Goal: Task Accomplishment & Management: Complete application form

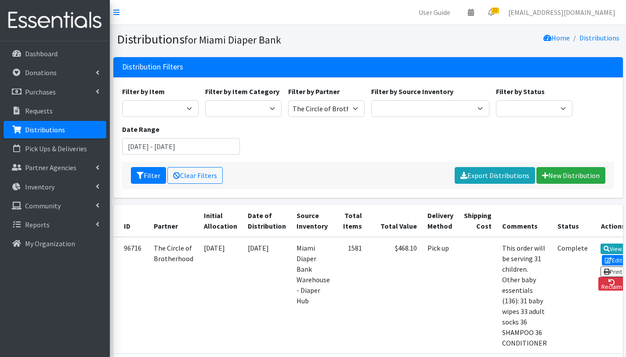
scroll to position [131, 0]
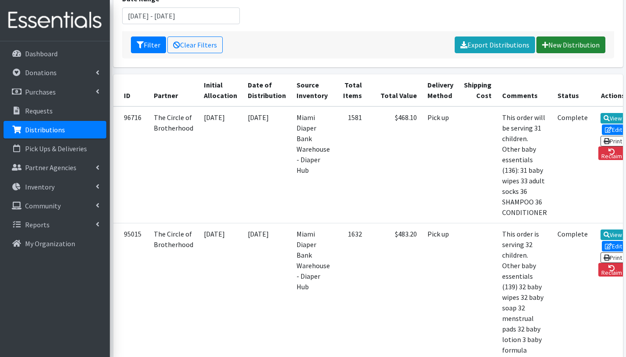
click at [571, 45] on link "New Distribution" at bounding box center [571, 44] width 69 height 17
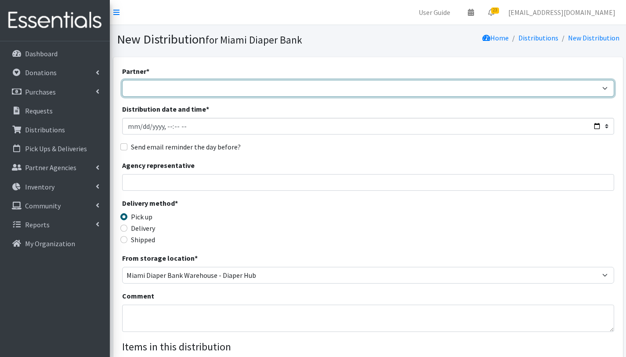
click at [181, 84] on select "305 Pink Pack A Safe Haven for Newborns Basic Needs Miami Belafonte TACOLCY Cen…" at bounding box center [368, 88] width 492 height 17
select select "6808"
click at [122, 80] on select "305 Pink Pack A Safe Haven for Newborns Basic Needs Miami Belafonte TACOLCY Cen…" at bounding box center [368, 88] width 492 height 17
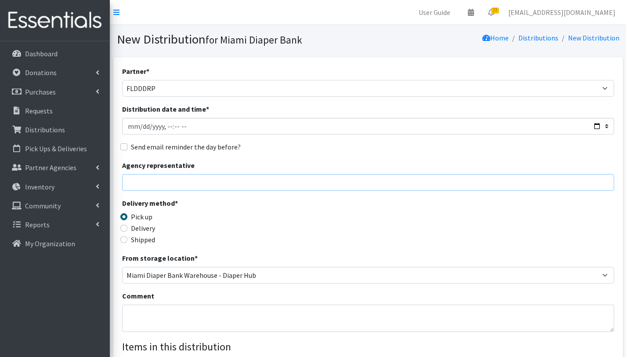
click at [168, 185] on input "Agency representative" at bounding box center [368, 182] width 492 height 17
type input "Gabriela Rojas"
click at [155, 317] on textarea "Comment" at bounding box center [368, 318] width 492 height 27
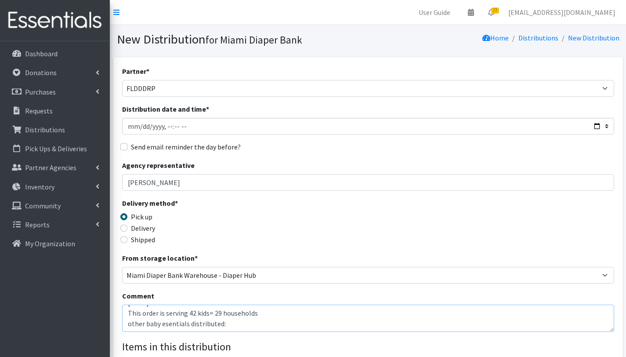
click at [167, 316] on textarea "FLDDDRP Central 2. 10/08/2025 This order is serving 42 kids= 29 households othe…" at bounding box center [368, 318] width 492 height 27
click at [131, 325] on textarea "FLDDDRP Central 2. 10/08/2025 This order is serving 42 kids= 29 households othe…" at bounding box center [368, 318] width 492 height 27
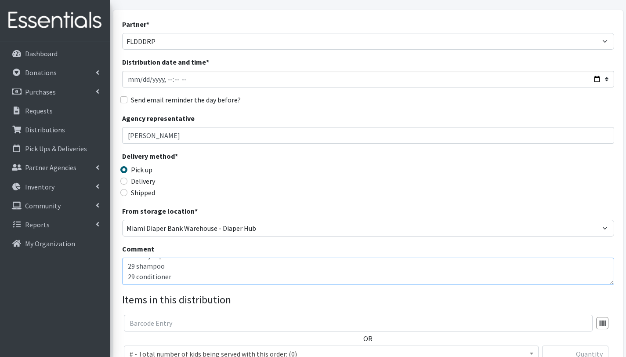
scroll to position [199, 0]
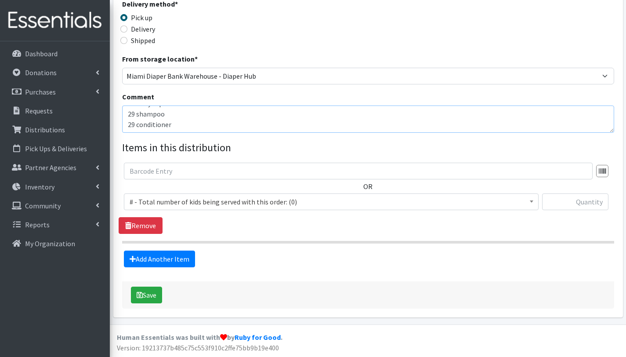
type textarea "FLDDDRP Central 2. 10/08/2025 This order is serving 42 kids= 29 households othe…"
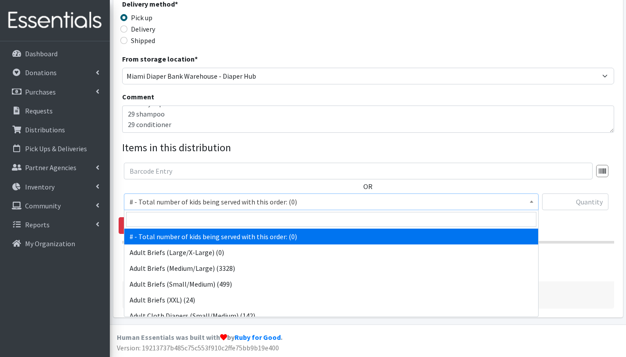
click at [174, 199] on span "# - Total number of kids being served with this order: (0)" at bounding box center [332, 202] width 404 height 12
click at [178, 220] on input "search" at bounding box center [331, 219] width 411 height 15
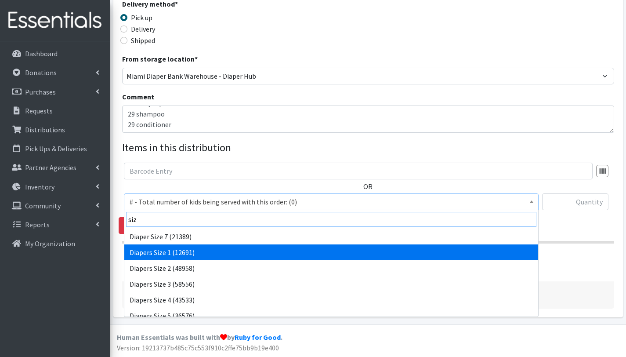
type input "siz"
select select "2665"
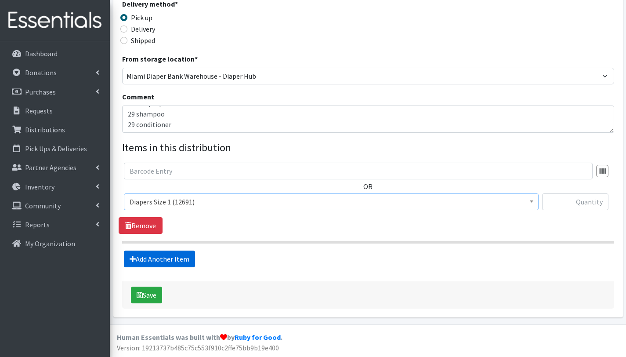
click at [181, 258] on link "Add Another Item" at bounding box center [159, 259] width 71 height 17
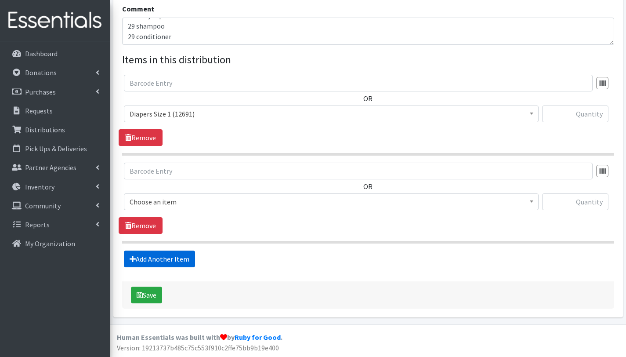
scroll to position [287, 0]
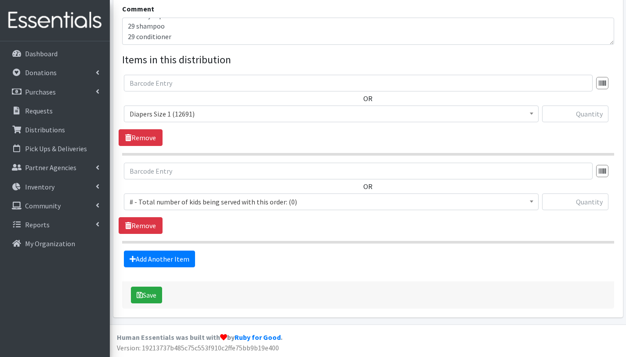
click at [174, 199] on span "# - Total number of kids being served with this order: (0)" at bounding box center [332, 202] width 404 height 12
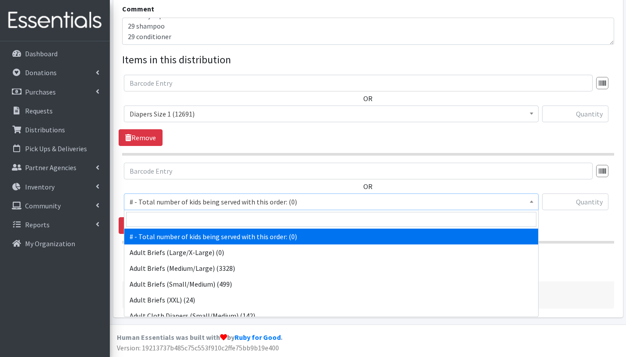
click at [175, 204] on span "# - Total number of kids being served with this order: (0)" at bounding box center [332, 202] width 404 height 12
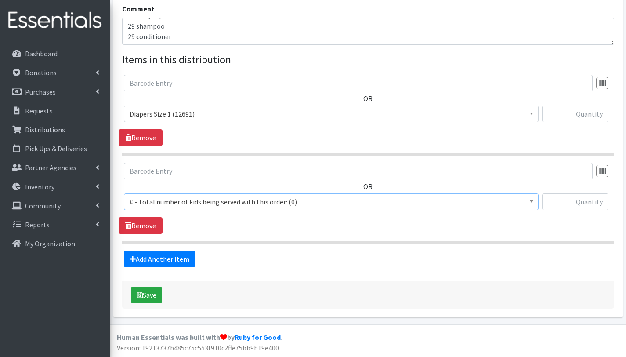
click at [162, 198] on span "# - Total number of kids being served with this order: (0)" at bounding box center [332, 202] width 404 height 12
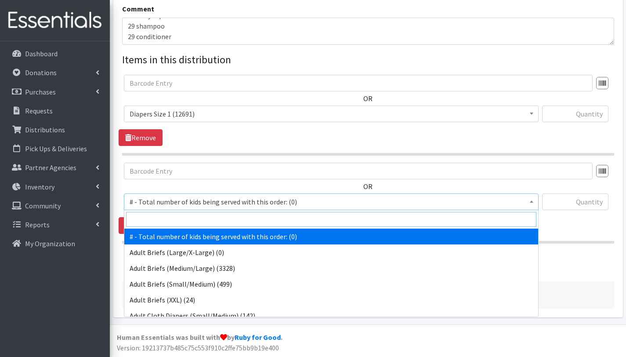
click at [166, 214] on input "search" at bounding box center [331, 219] width 411 height 15
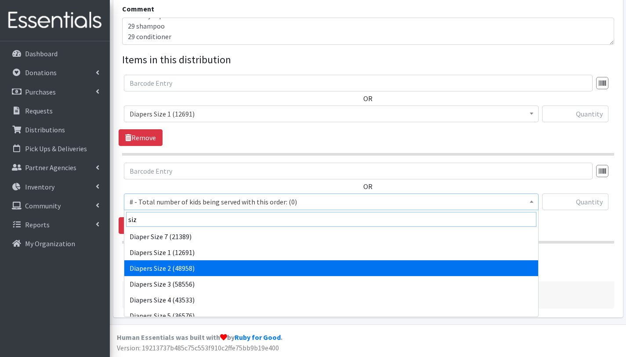
type input "siz"
select select "2668"
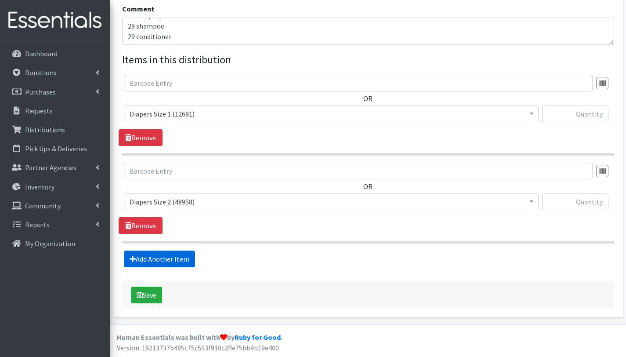
click at [165, 259] on link "Add Another Item" at bounding box center [159, 259] width 71 height 17
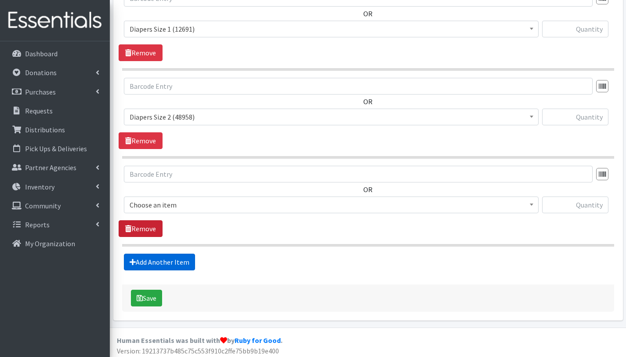
scroll to position [375, 0]
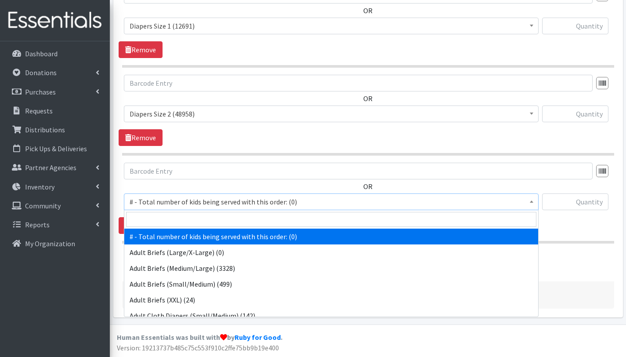
click at [167, 201] on span "# - Total number of kids being served with this order: (0)" at bounding box center [332, 202] width 404 height 12
click at [169, 223] on input "search" at bounding box center [331, 219] width 411 height 15
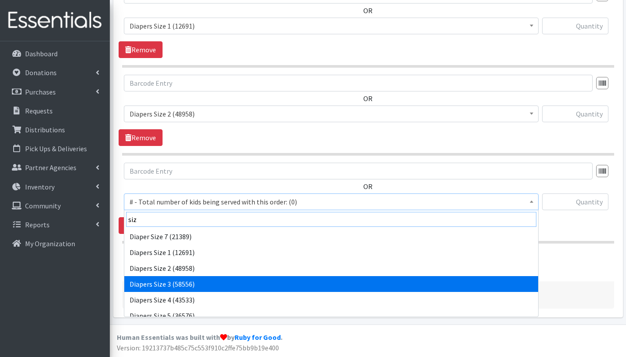
type input "siz"
select select "2655"
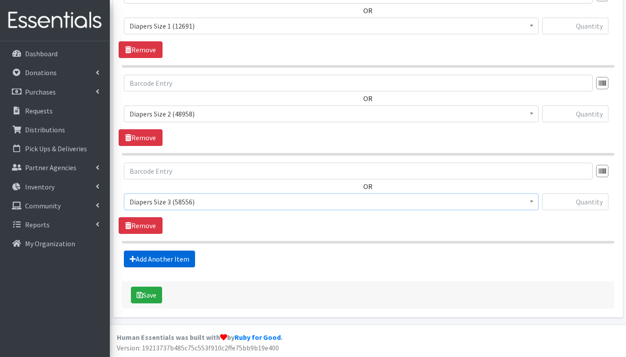
click at [168, 258] on link "Add Another Item" at bounding box center [159, 259] width 71 height 17
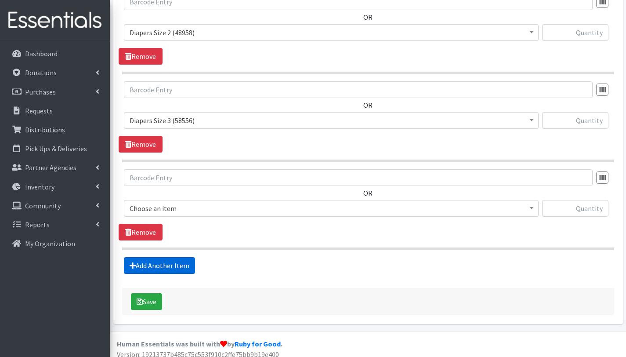
scroll to position [463, 0]
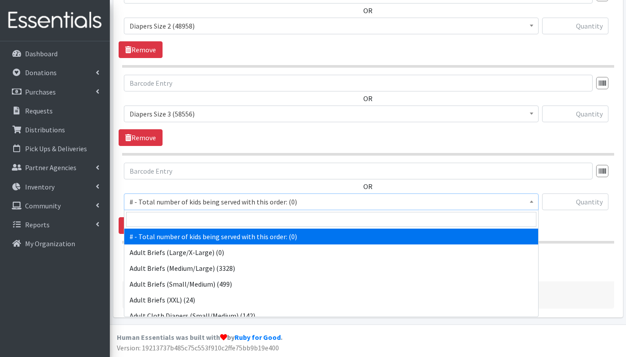
click at [181, 202] on span "# - Total number of kids being served with this order: (0)" at bounding box center [332, 202] width 404 height 12
click at [179, 219] on input "search" at bounding box center [331, 219] width 411 height 15
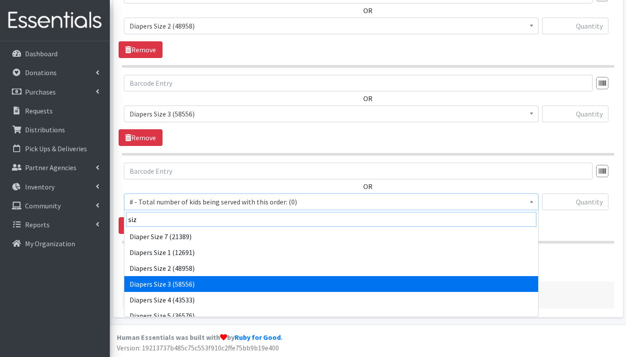
type input "siz"
select select "2655"
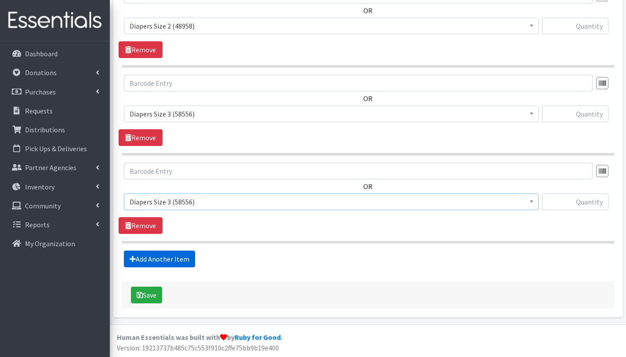
click at [169, 260] on link "Add Another Item" at bounding box center [159, 259] width 71 height 17
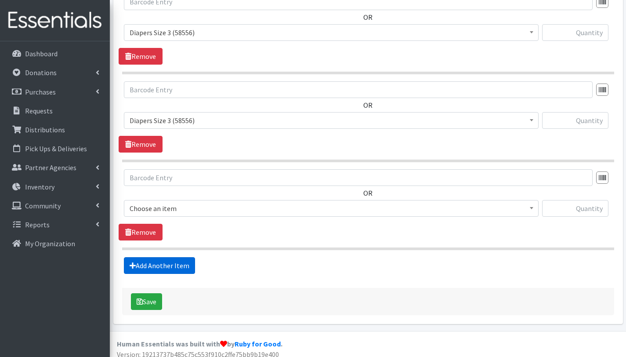
scroll to position [551, 0]
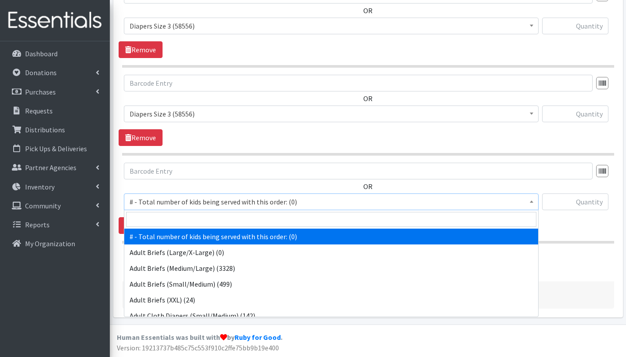
click at [174, 200] on span "# - Total number of kids being served with this order: (0)" at bounding box center [332, 202] width 404 height 12
click at [176, 217] on input "search" at bounding box center [331, 219] width 411 height 15
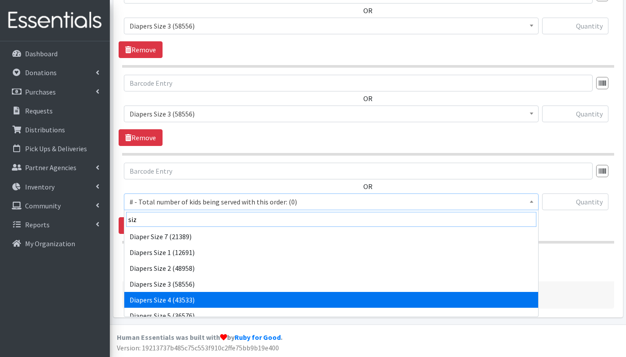
type input "siz"
select select "2661"
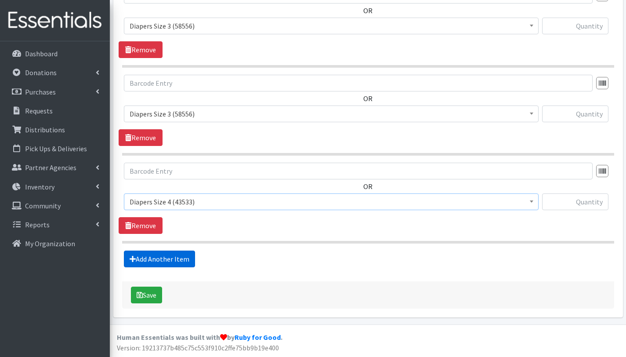
click at [160, 255] on link "Add Another Item" at bounding box center [159, 259] width 71 height 17
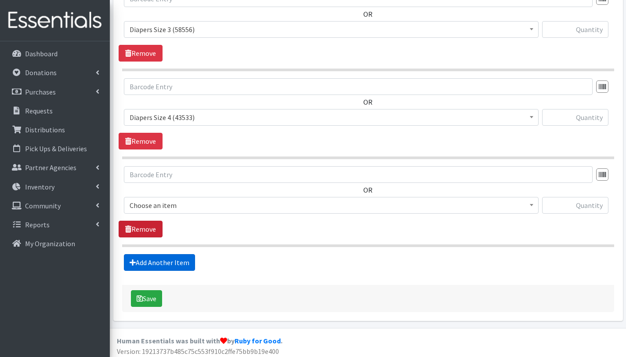
scroll to position [639, 0]
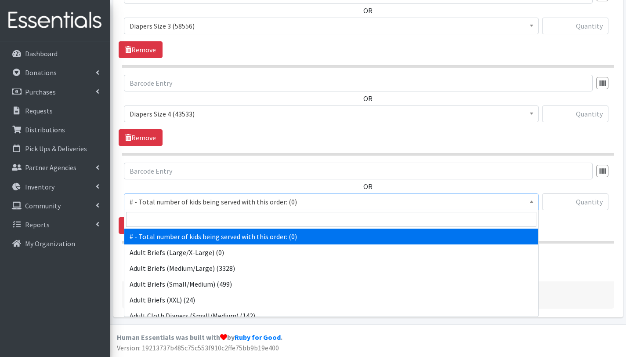
click at [165, 203] on span "# - Total number of kids being served with this order: (0)" at bounding box center [332, 202] width 404 height 12
click at [166, 222] on input "search" at bounding box center [331, 219] width 411 height 15
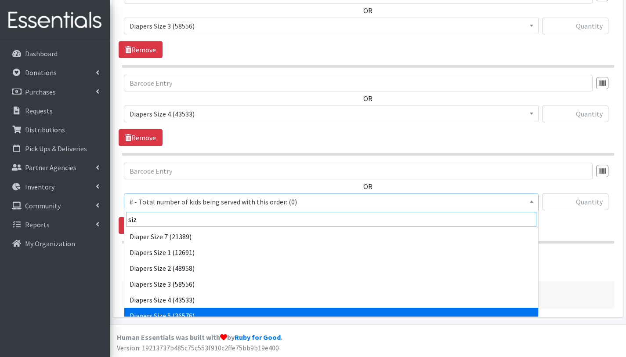
type input "siz"
select select "2652"
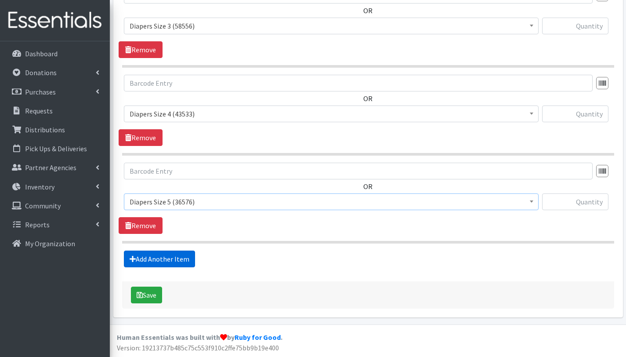
click at [153, 262] on link "Add Another Item" at bounding box center [159, 259] width 71 height 17
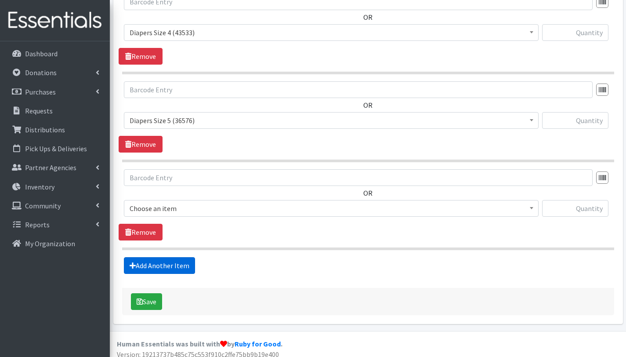
scroll to position [727, 0]
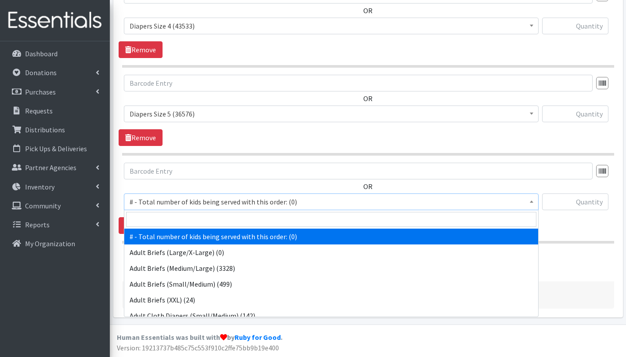
click at [156, 204] on span "# - Total number of kids being served with this order: (0)" at bounding box center [332, 202] width 404 height 12
click at [163, 223] on input "search" at bounding box center [331, 219] width 411 height 15
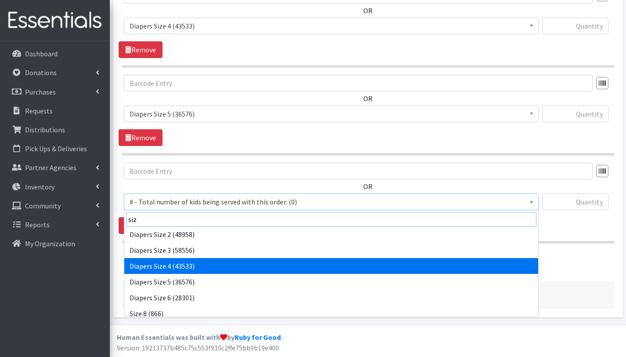
scroll to position [39, 0]
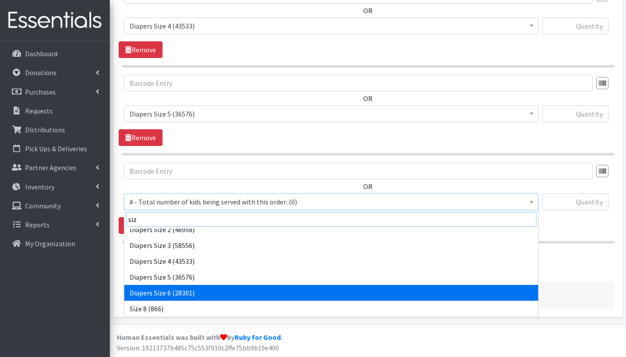
type input "siz"
select select "2674"
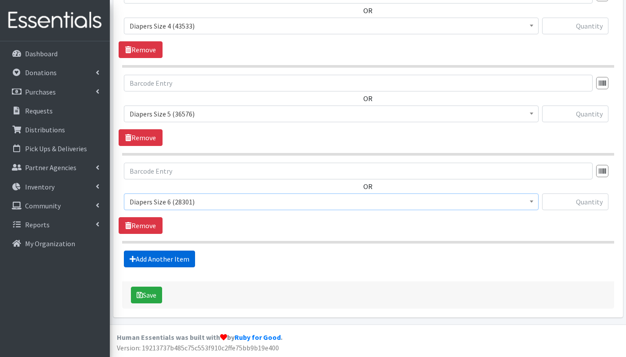
click at [166, 266] on link "Add Another Item" at bounding box center [159, 259] width 71 height 17
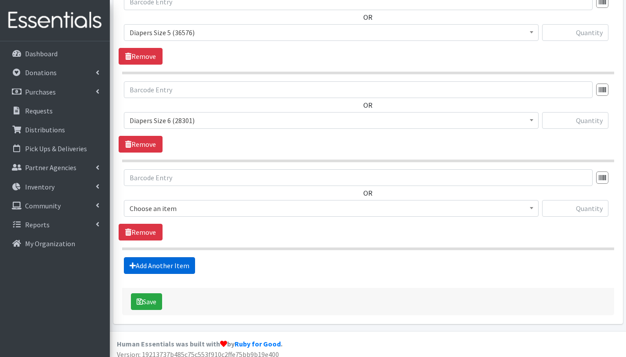
scroll to position [814, 0]
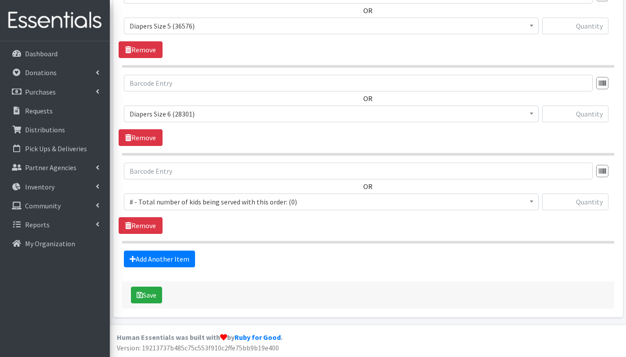
click at [170, 200] on span "# - Total number of kids being served with this order: (0)" at bounding box center [332, 202] width 404 height 12
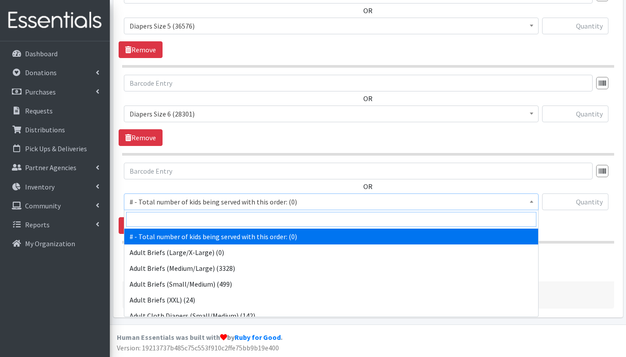
click at [173, 223] on input "search" at bounding box center [331, 219] width 411 height 15
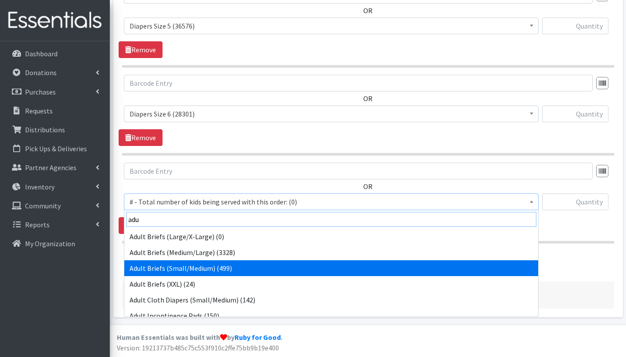
type input "adu"
select select "2646"
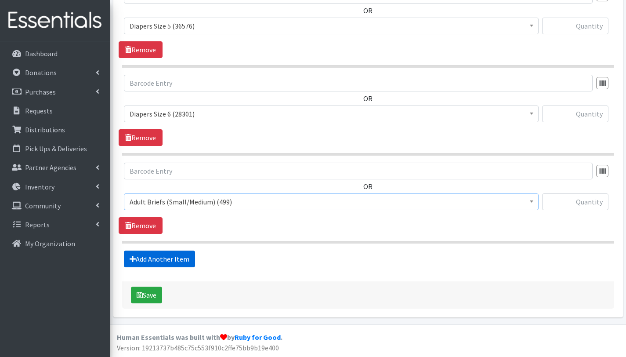
click at [182, 254] on link "Add Another Item" at bounding box center [159, 259] width 71 height 17
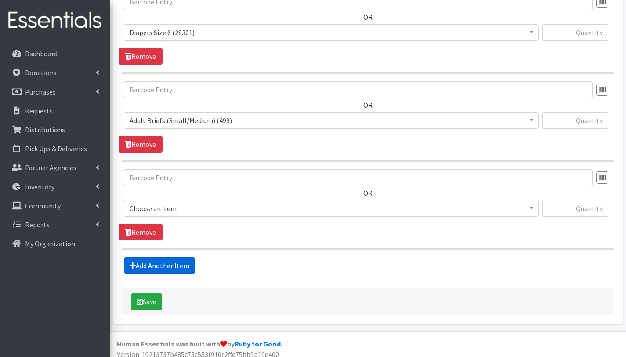
scroll to position [902, 0]
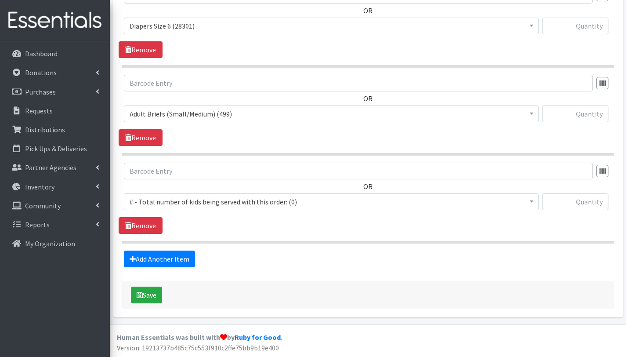
click at [172, 203] on span "# - Total number of kids being served with this order: (0)" at bounding box center [332, 202] width 404 height 12
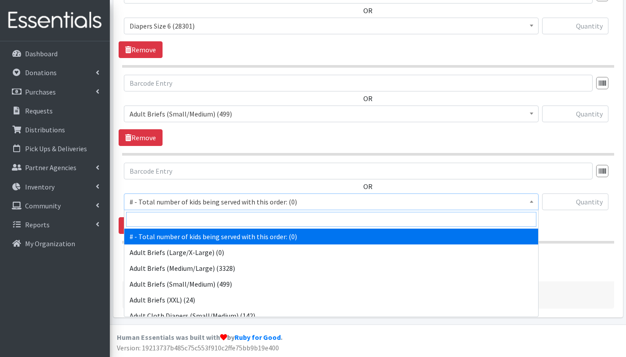
click at [172, 216] on input "search" at bounding box center [331, 219] width 411 height 15
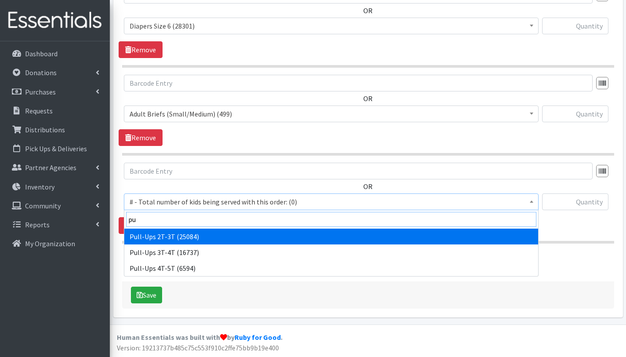
type input "pu"
select select "2644"
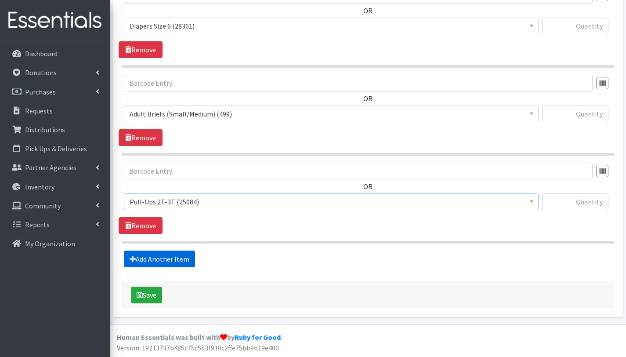
click at [160, 260] on link "Add Another Item" at bounding box center [159, 259] width 71 height 17
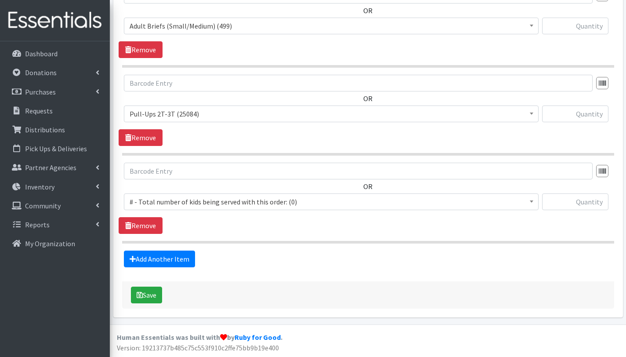
click at [160, 199] on span "# - Total number of kids being served with this order: (0)" at bounding box center [332, 202] width 404 height 12
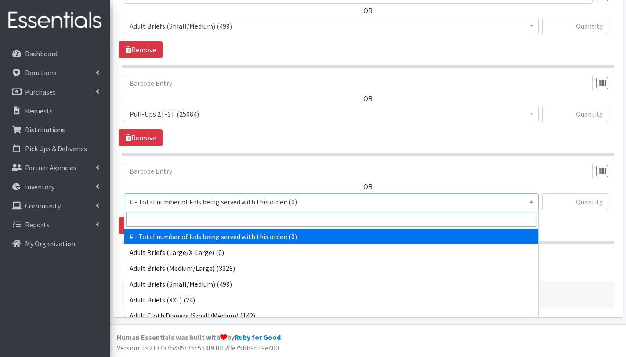
click at [166, 220] on input "search" at bounding box center [331, 219] width 411 height 15
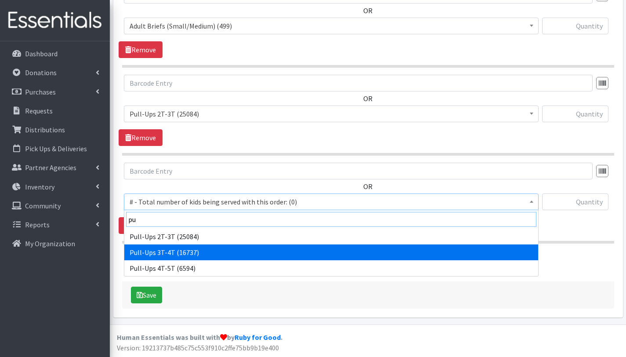
type input "pu"
select select "2679"
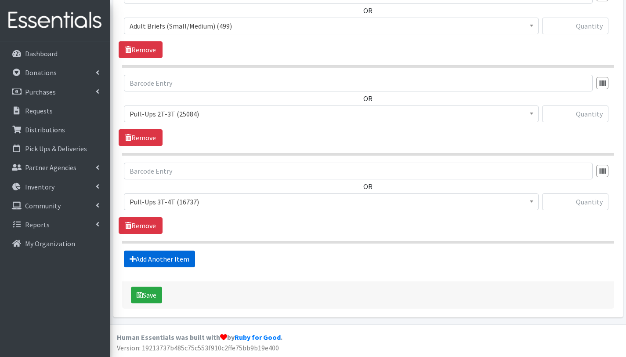
click at [167, 255] on link "Add Another Item" at bounding box center [159, 259] width 71 height 17
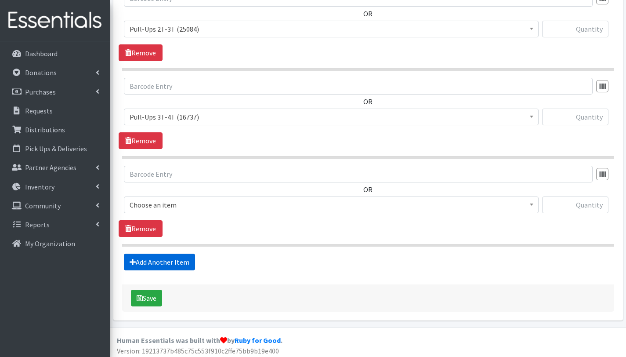
scroll to position [1078, 0]
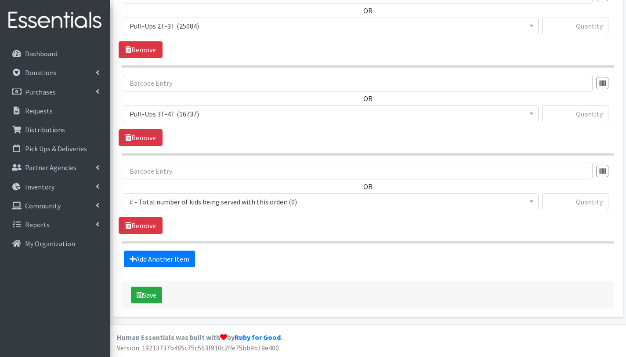
click at [166, 198] on span "# - Total number of kids being served with this order: (0)" at bounding box center [332, 202] width 404 height 12
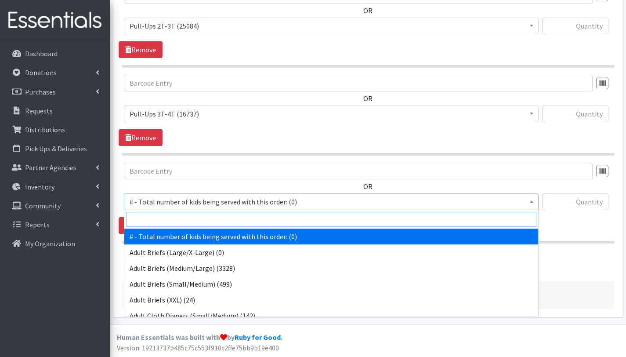
click at [168, 219] on input "search" at bounding box center [331, 219] width 411 height 15
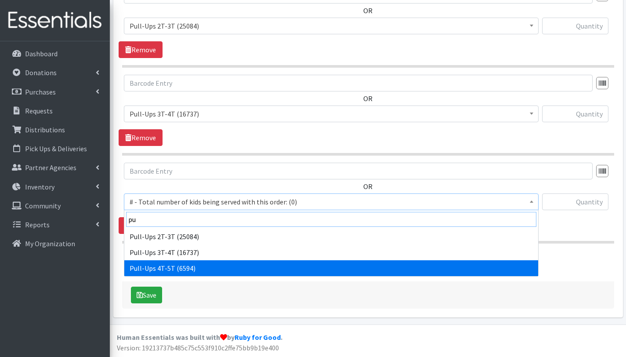
type input "pu"
select select "2680"
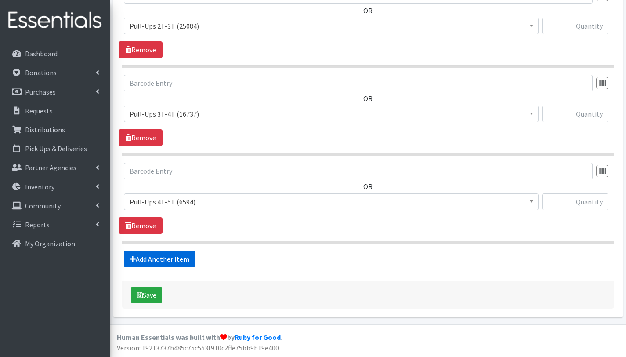
click at [176, 262] on link "Add Another Item" at bounding box center [159, 259] width 71 height 17
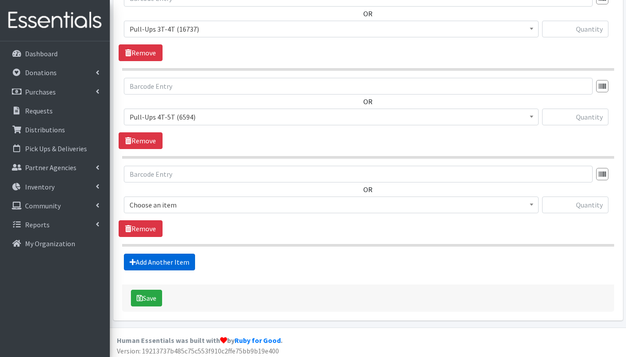
scroll to position [1166, 0]
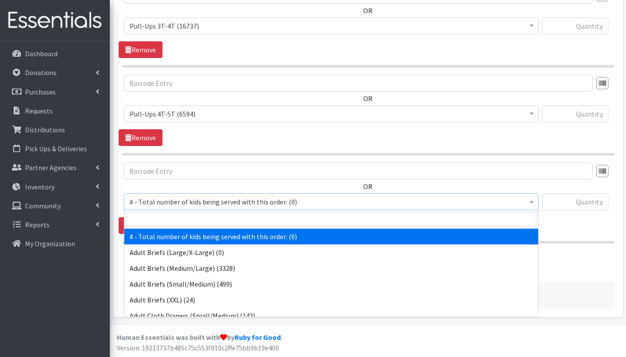
drag, startPoint x: 182, startPoint y: 198, endPoint x: 183, endPoint y: 206, distance: 8.0
click at [182, 198] on span "# - Total number of kids being served with this order: (0)" at bounding box center [332, 202] width 404 height 12
click at [184, 222] on input "search" at bounding box center [331, 219] width 411 height 15
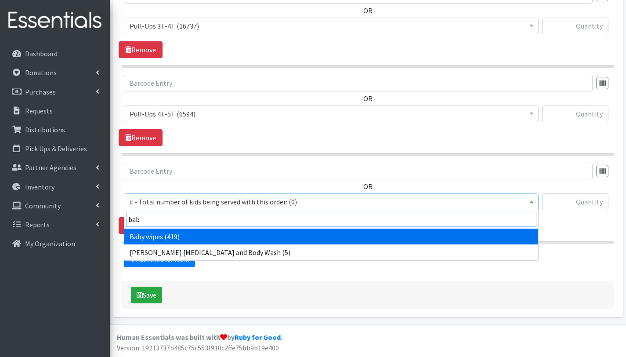
type input "bab"
select select "2649"
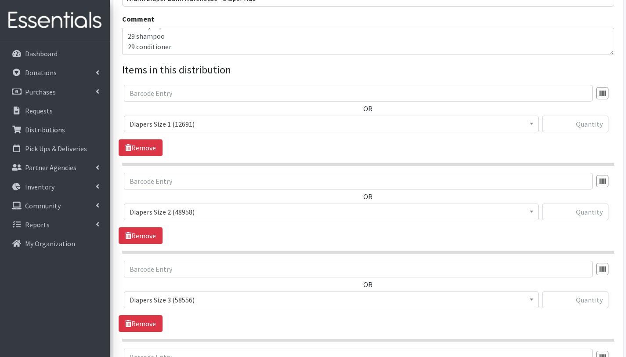
scroll to position [277, 0]
click at [569, 127] on input "text" at bounding box center [575, 124] width 66 height 17
type input "75"
click at [596, 208] on input "text" at bounding box center [575, 212] width 66 height 17
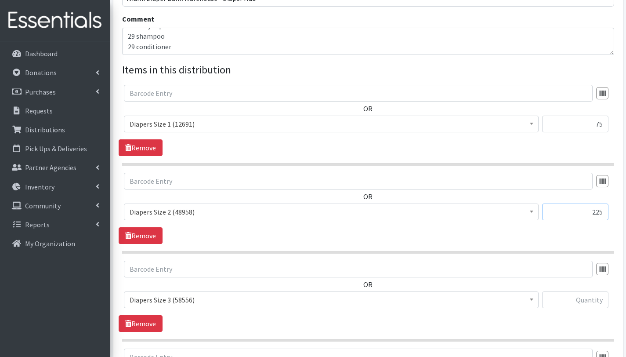
type input "225"
click at [593, 302] on input "text" at bounding box center [575, 299] width 66 height 17
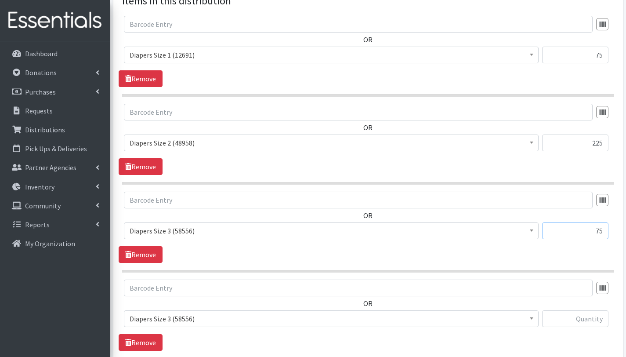
scroll to position [358, 0]
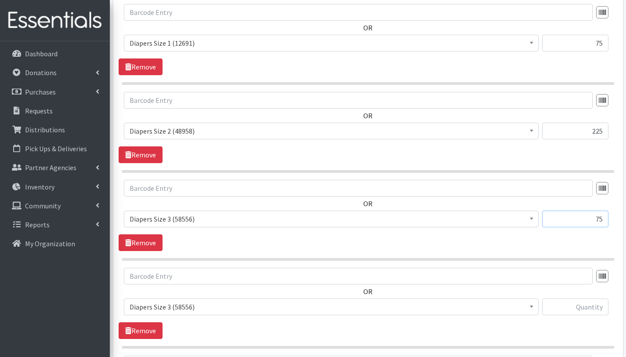
type input "75"
click at [578, 310] on input "text" at bounding box center [575, 306] width 66 height 17
click at [217, 308] on span "Diapers Size 3 (58556)" at bounding box center [332, 307] width 404 height 12
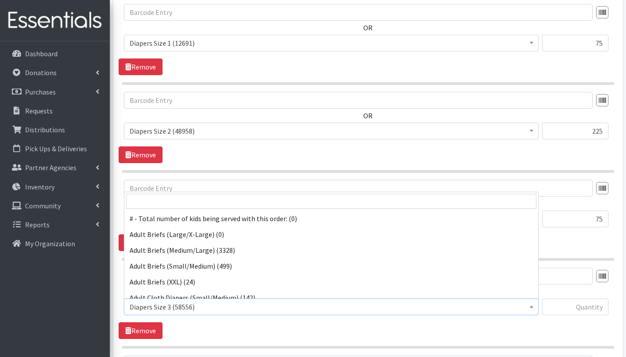
scroll to position [348, 0]
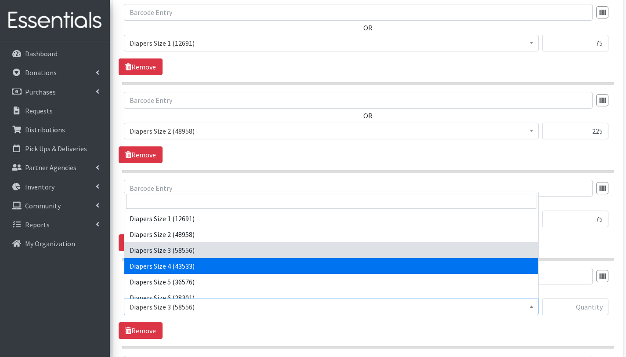
select select "2661"
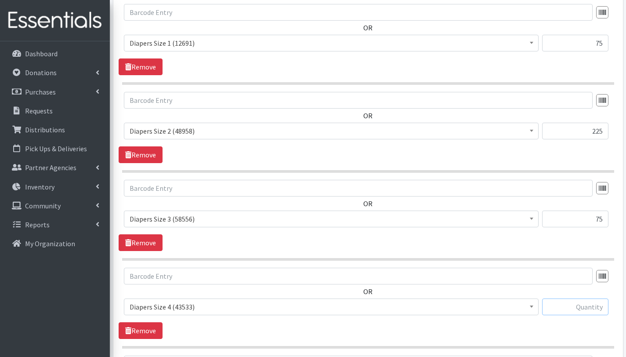
click at [567, 301] on input "text" at bounding box center [575, 306] width 66 height 17
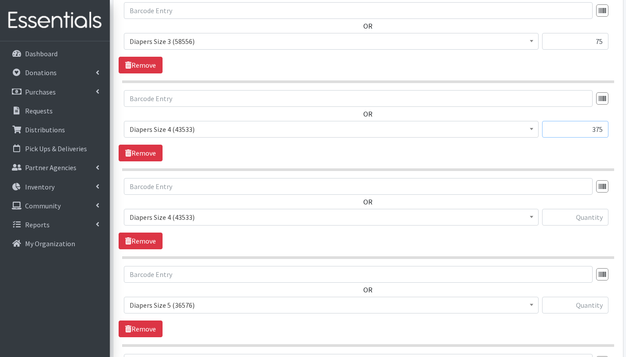
scroll to position [537, 0]
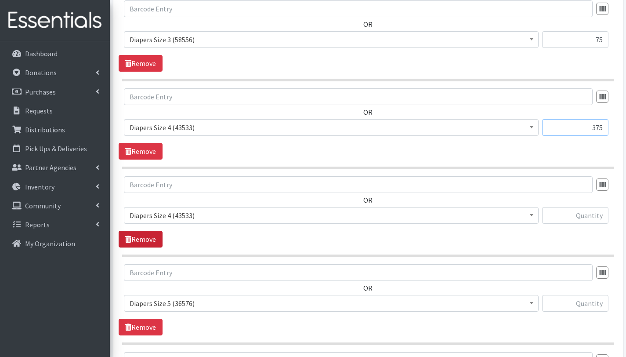
type input "375"
click at [146, 238] on link "Remove" at bounding box center [141, 239] width 44 height 17
click at [574, 217] on input "text" at bounding box center [575, 215] width 66 height 17
type input "900"
click at [580, 304] on input "text" at bounding box center [575, 303] width 66 height 17
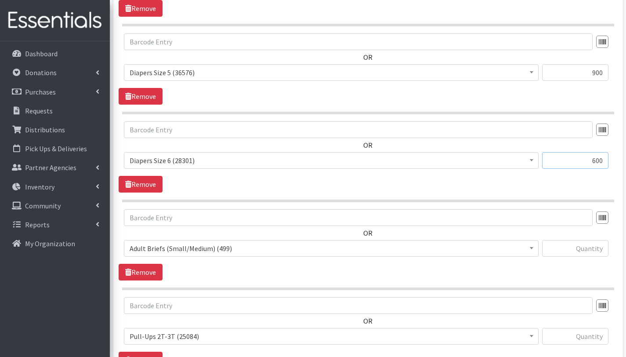
scroll to position [697, 0]
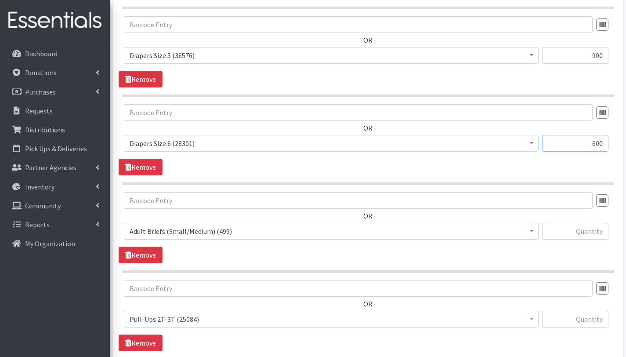
type input "600"
click at [590, 233] on input "text" at bounding box center [575, 231] width 66 height 17
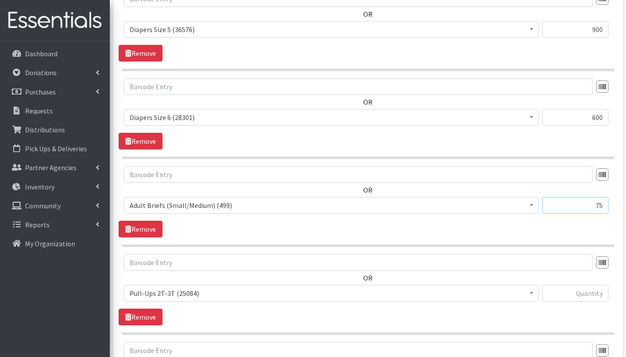
scroll to position [733, 0]
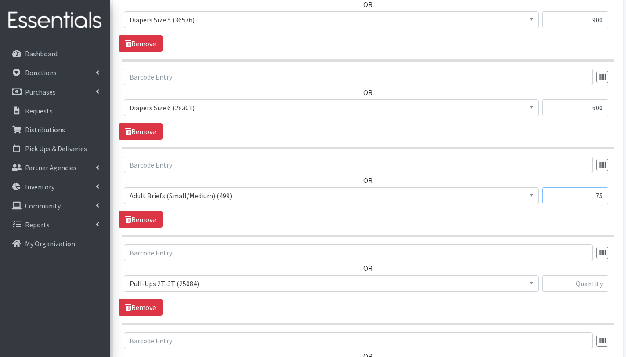
type input "75"
click at [569, 286] on input "text" at bounding box center [575, 283] width 66 height 17
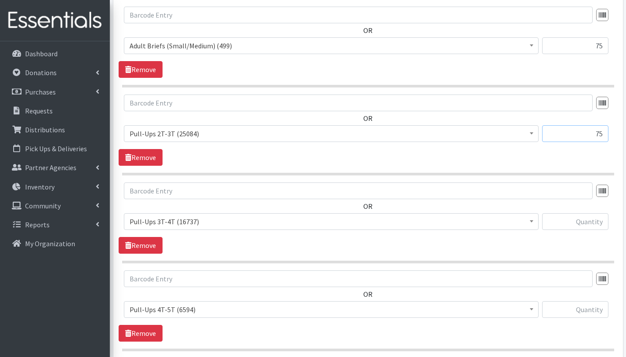
scroll to position [887, 0]
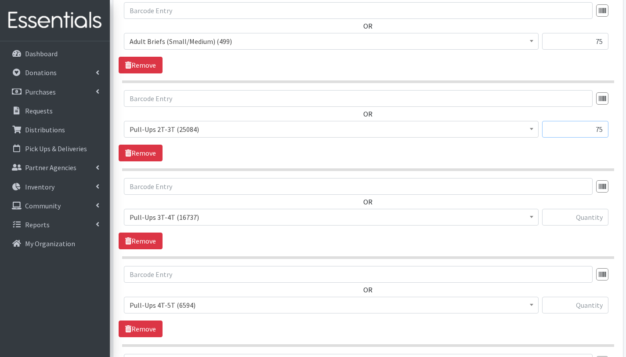
type input "75"
click at [590, 219] on input "text" at bounding box center [575, 217] width 66 height 17
type input "525"
click at [592, 308] on input "text" at bounding box center [575, 305] width 66 height 17
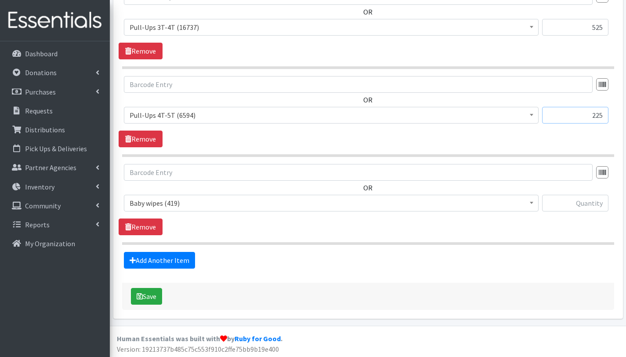
scroll to position [1076, 0]
type input "225"
click at [577, 207] on input "text" at bounding box center [575, 203] width 66 height 17
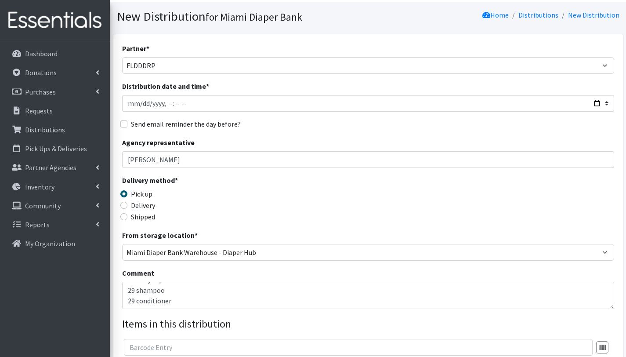
scroll to position [72, 0]
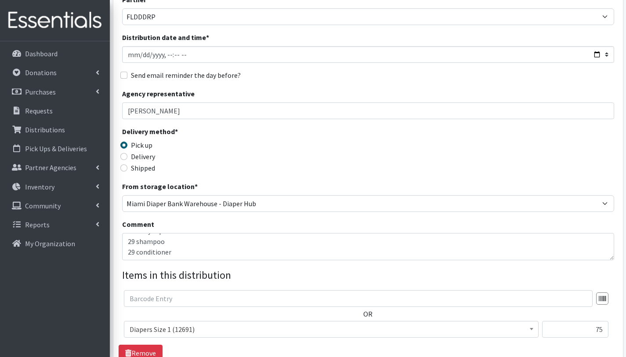
type input "42"
click at [181, 244] on textarea "FLDDDRP Central 2. 10/08/2025 This order is serving 42 kids= 29 households othe…" at bounding box center [368, 246] width 492 height 27
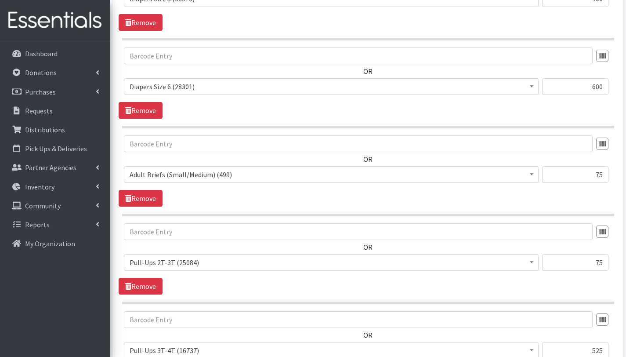
scroll to position [1078, 0]
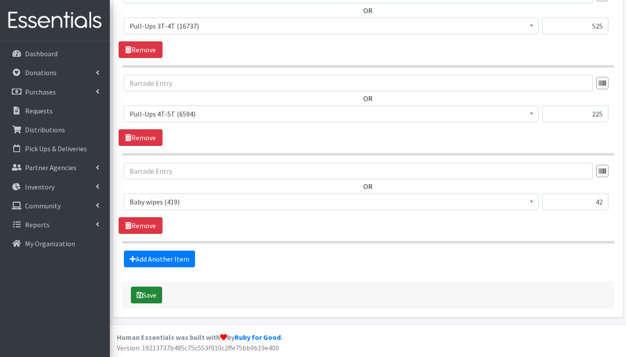
click at [148, 295] on button "Save" at bounding box center [146, 295] width 31 height 17
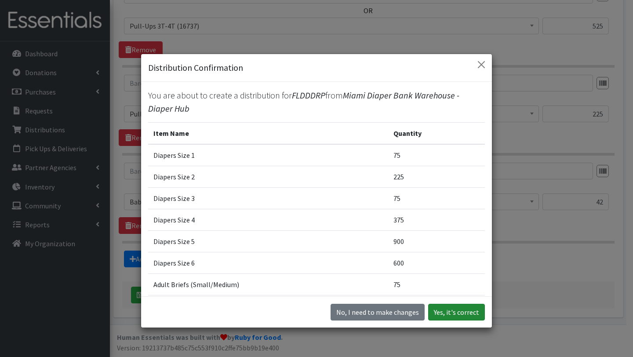
click at [464, 309] on button "Yes, it's correct" at bounding box center [456, 312] width 57 height 17
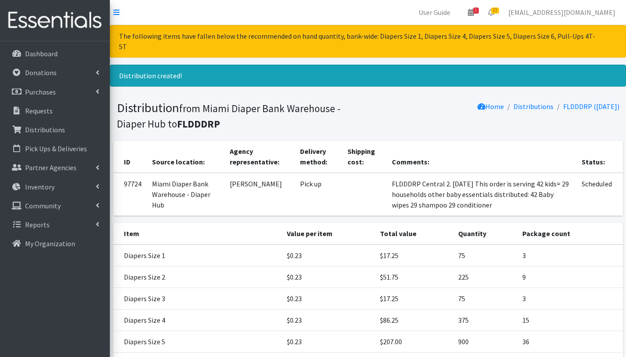
scroll to position [203, 0]
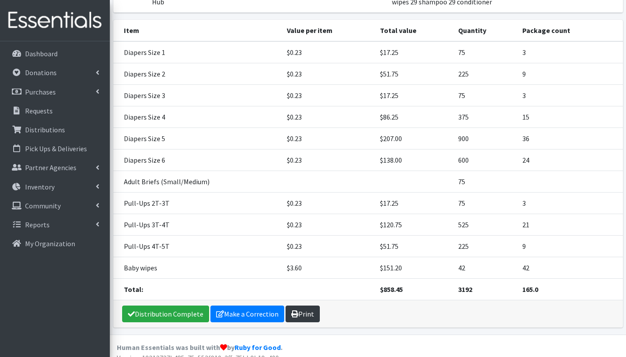
click at [302, 307] on link "Print" at bounding box center [303, 313] width 34 height 17
